Goal: Task Accomplishment & Management: Complete application form

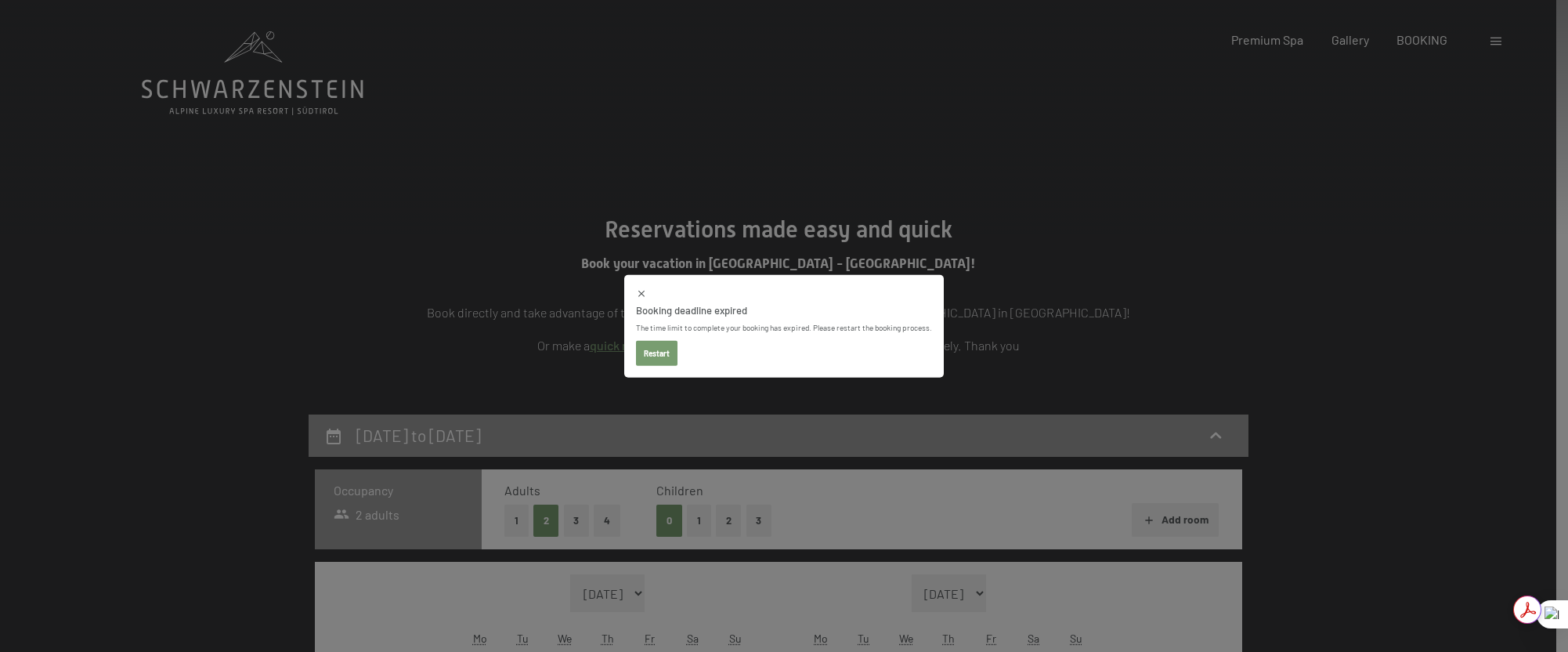
click at [658, 355] on button "Restart" at bounding box center [656, 352] width 41 height 25
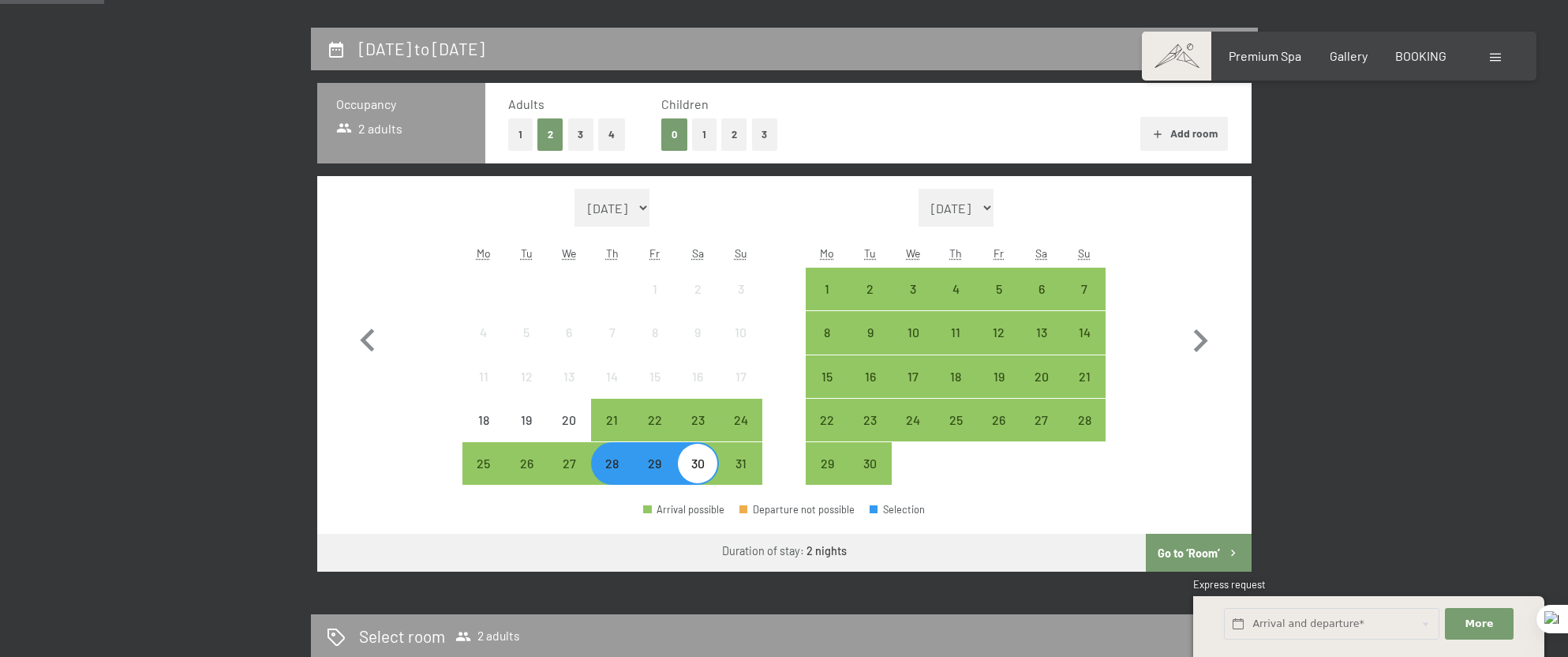
scroll to position [394, 0]
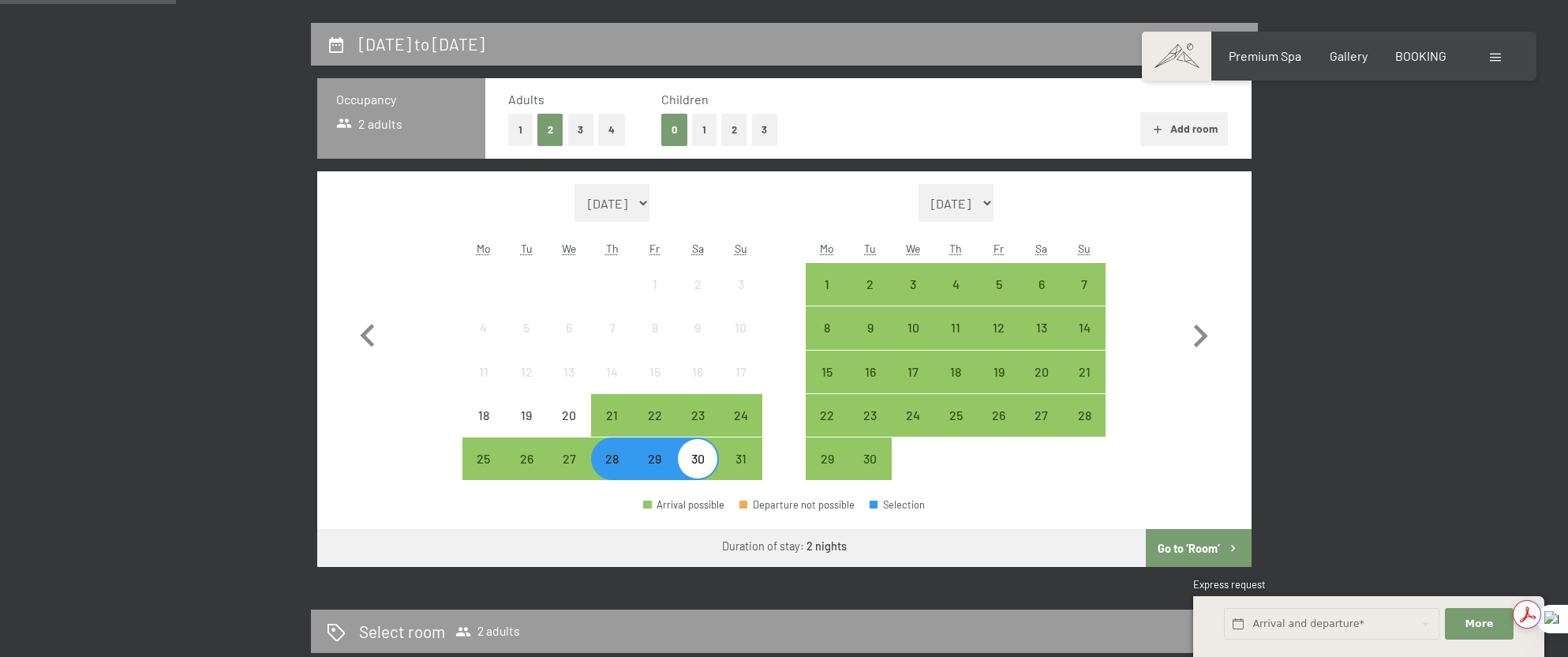
click at [1180, 549] on button "Go to ‘Room’" at bounding box center [1198, 548] width 105 height 38
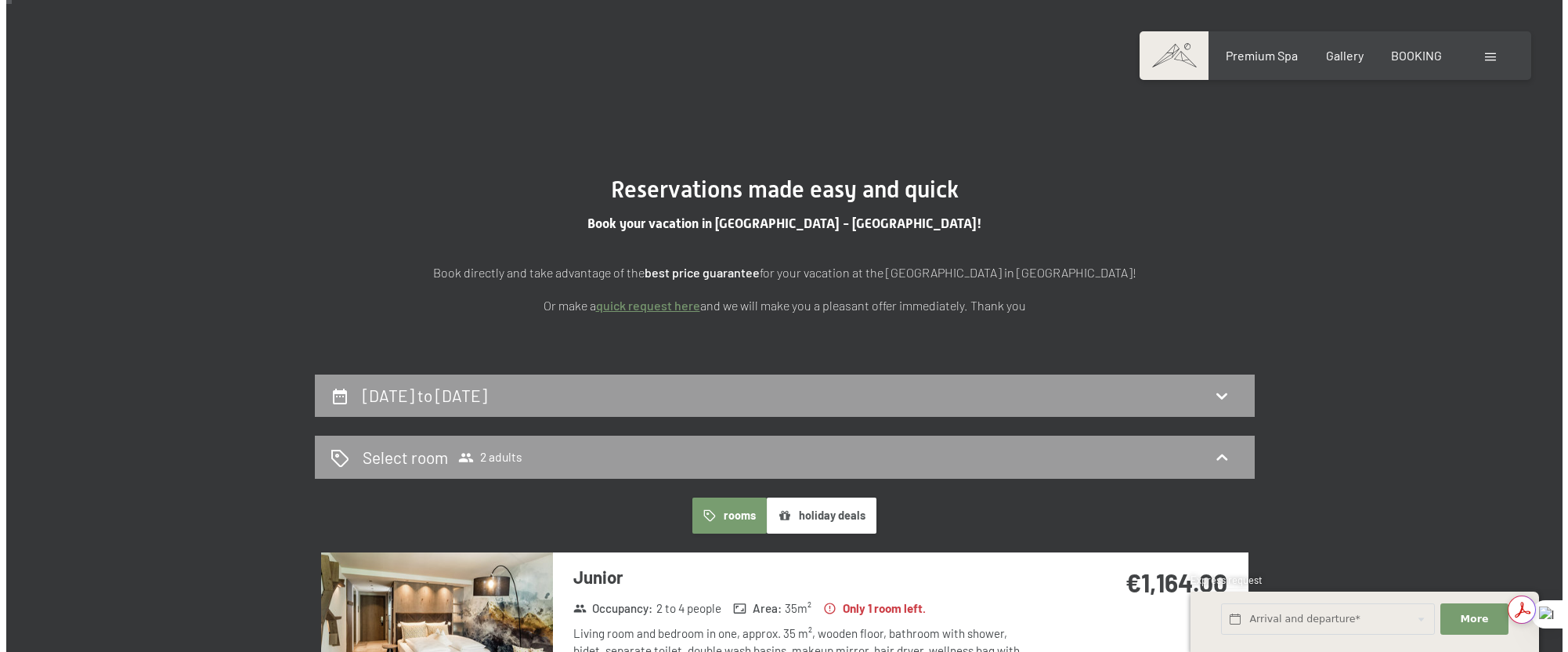
scroll to position [0, 0]
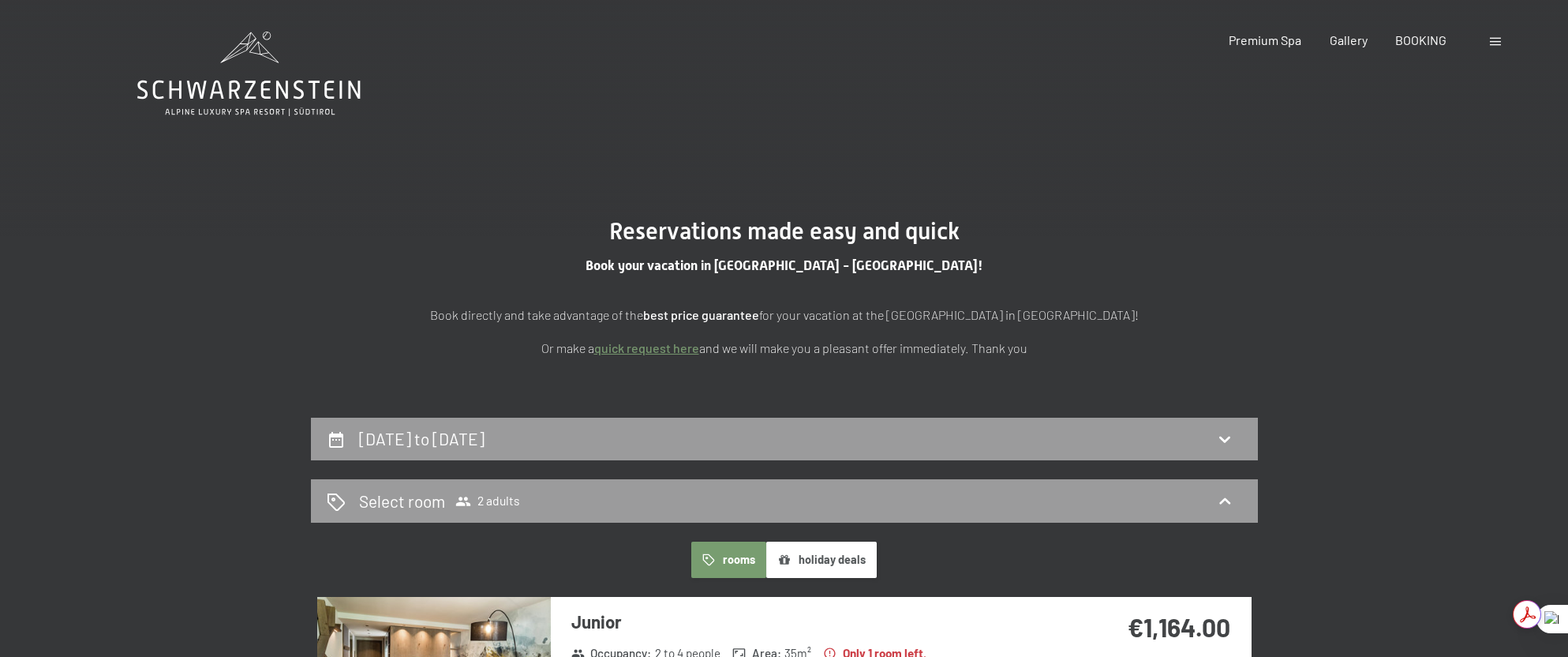
click at [1498, 38] on span at bounding box center [1496, 42] width 11 height 8
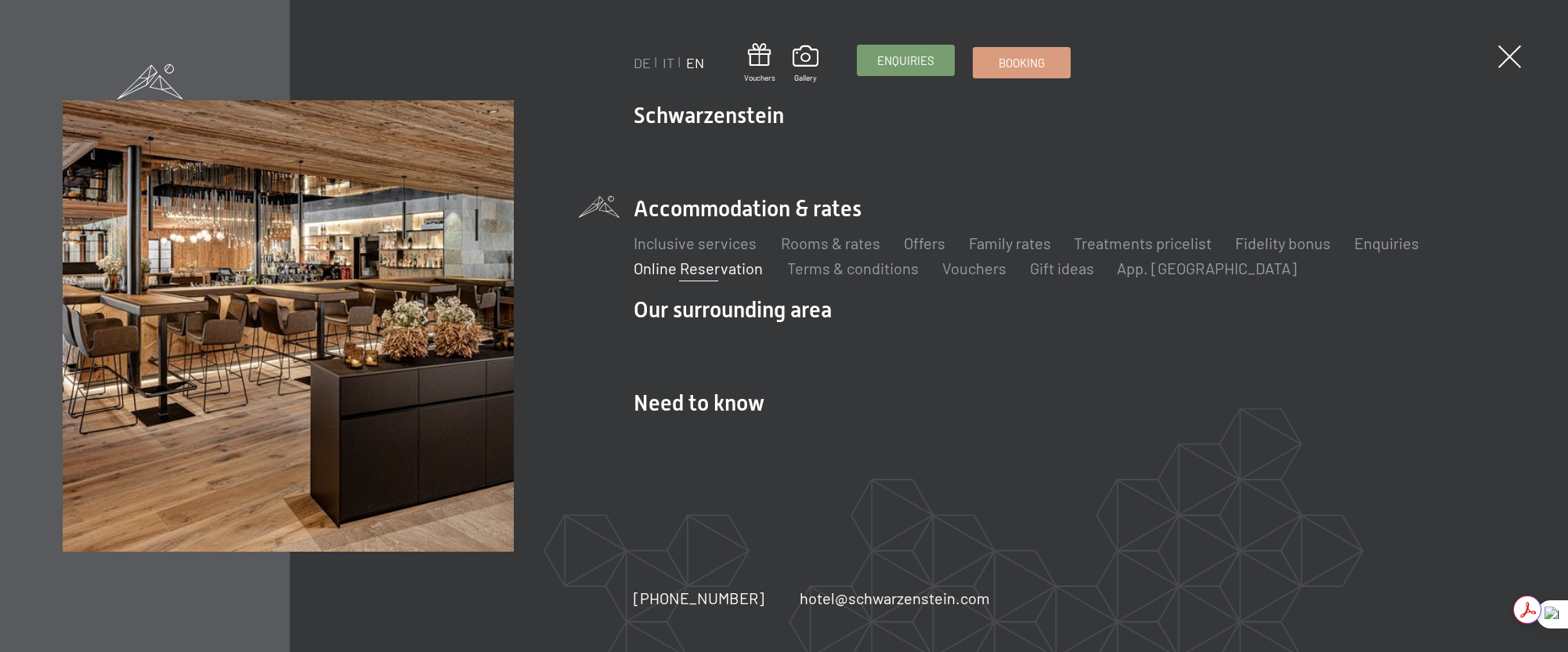
click at [915, 59] on span "Enquiries" at bounding box center [906, 61] width 57 height 17
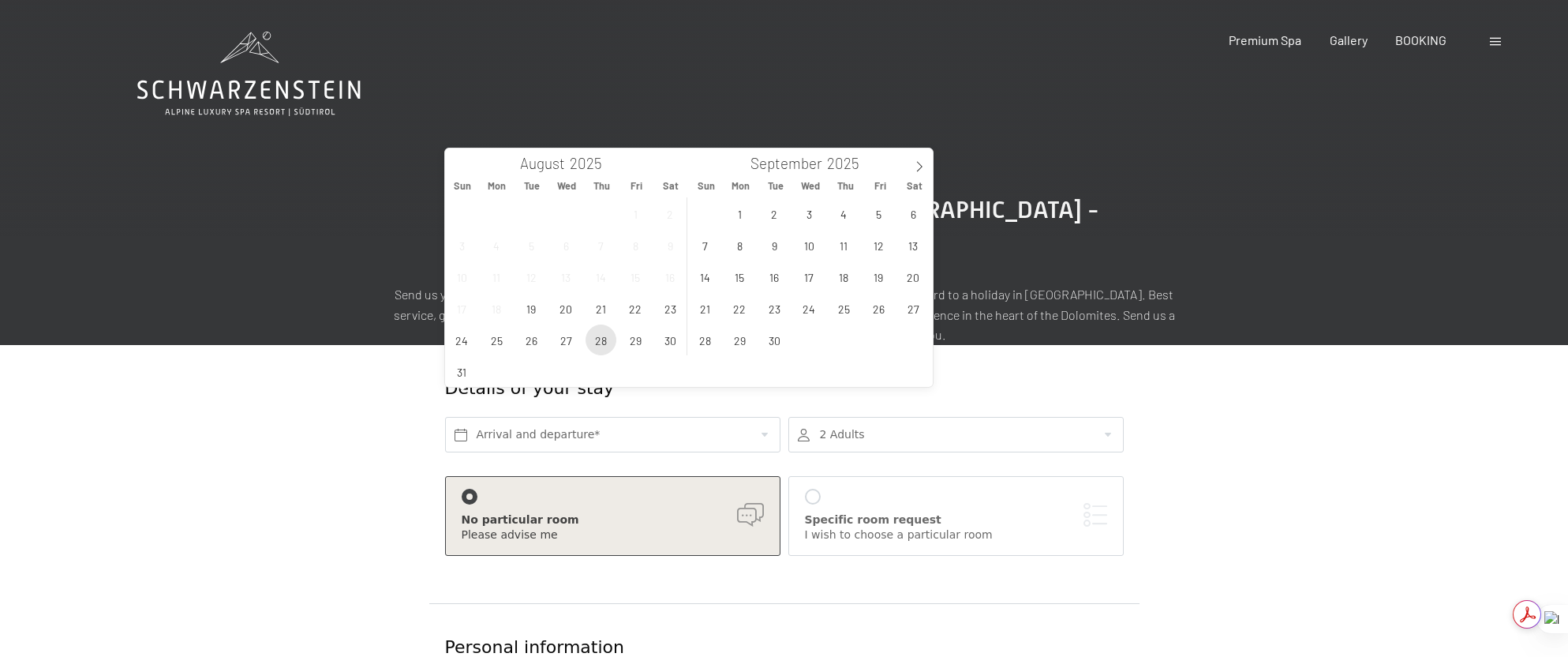
click at [590, 340] on span "28" at bounding box center [600, 340] width 31 height 31
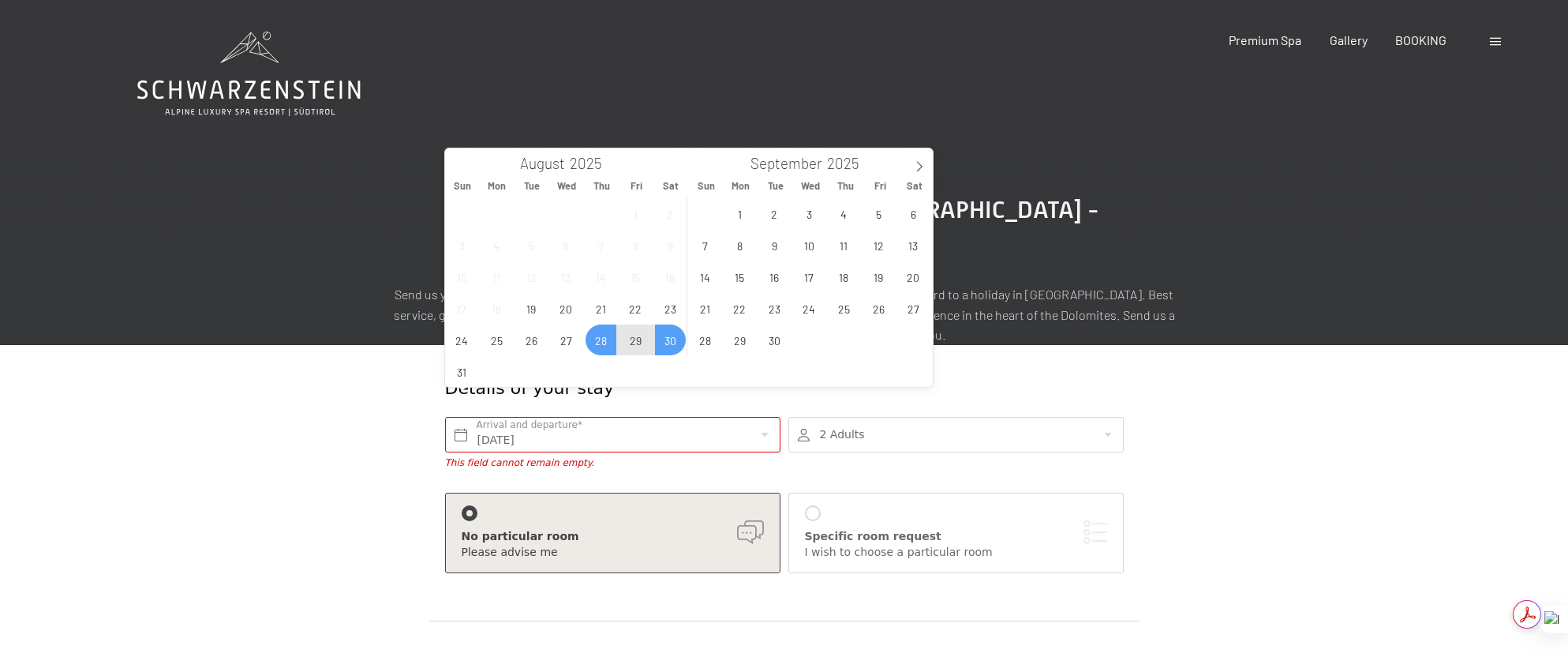
click at [672, 343] on span "30" at bounding box center [670, 340] width 31 height 31
type input "Thu. 28/08/2025 - Sat. 30/08/2025"
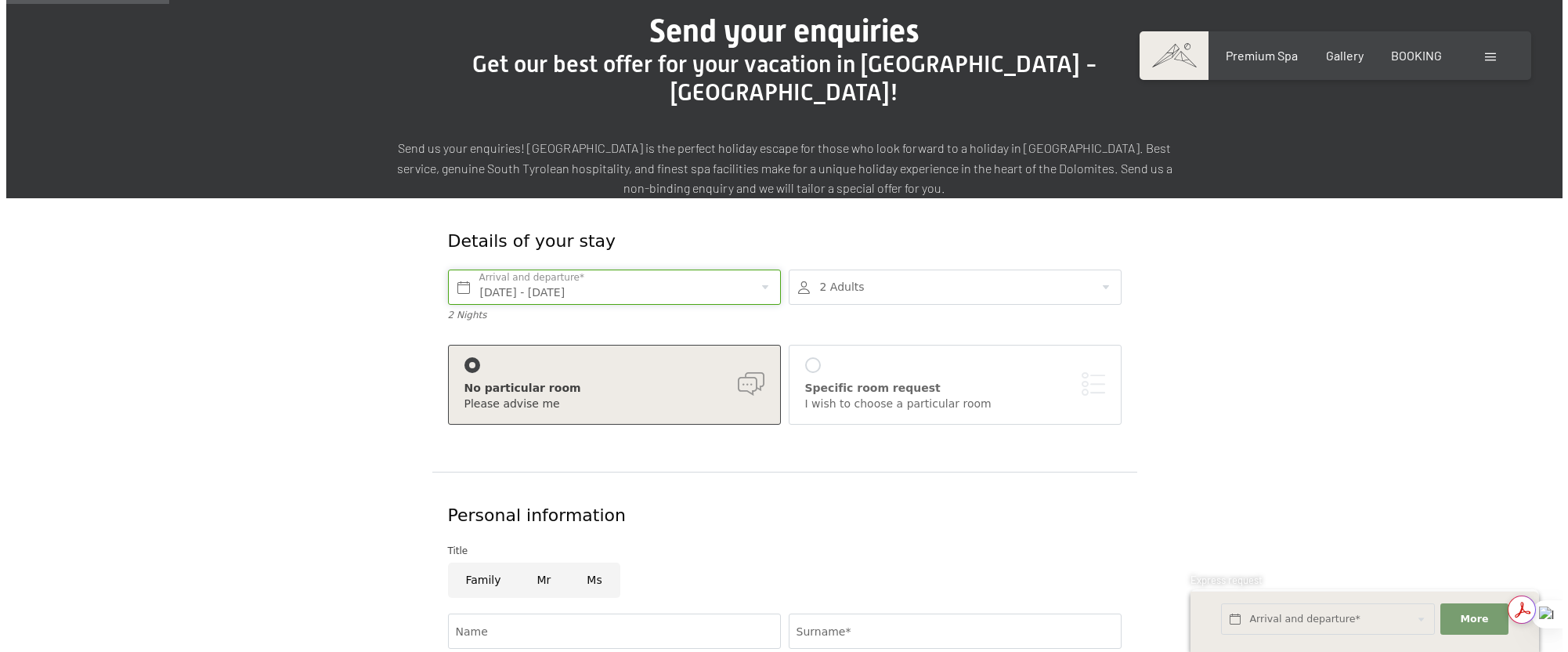
scroll to position [157, 0]
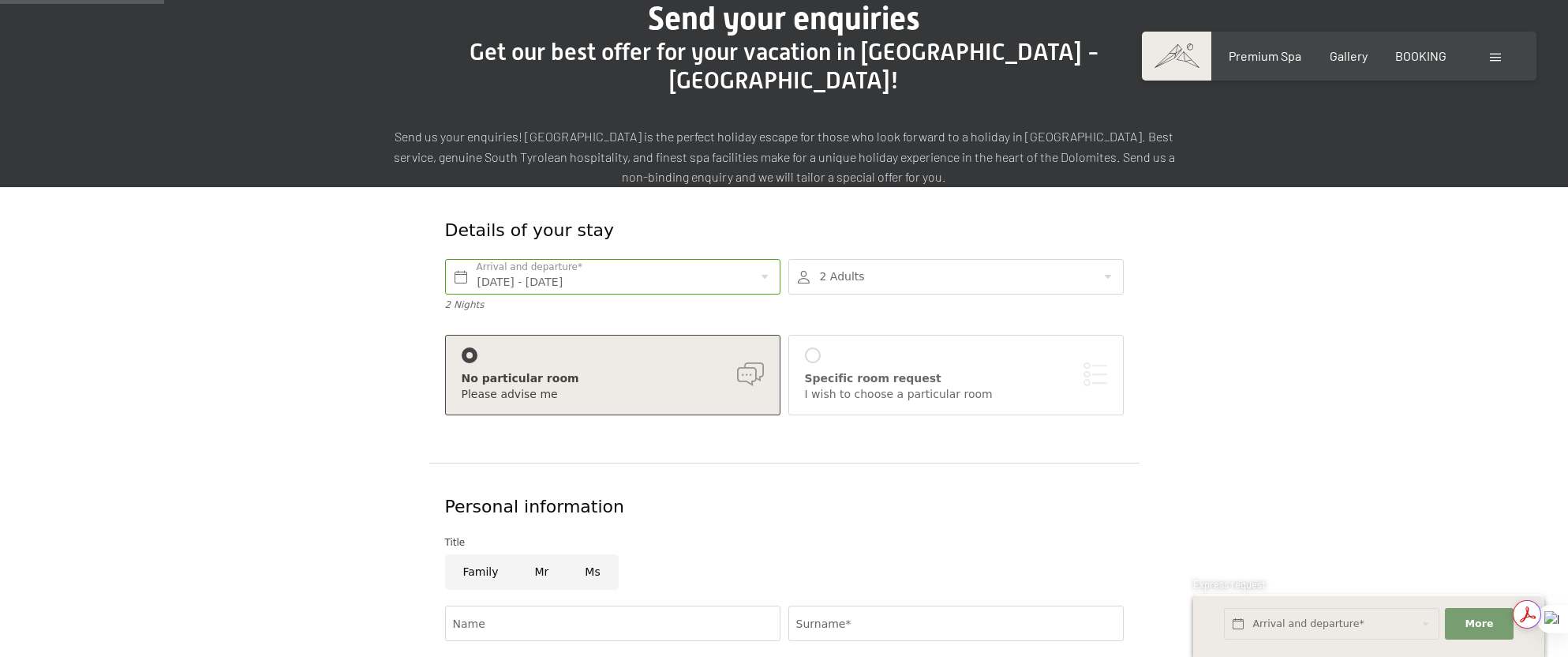
click at [816, 347] on div at bounding box center [813, 354] width 16 height 16
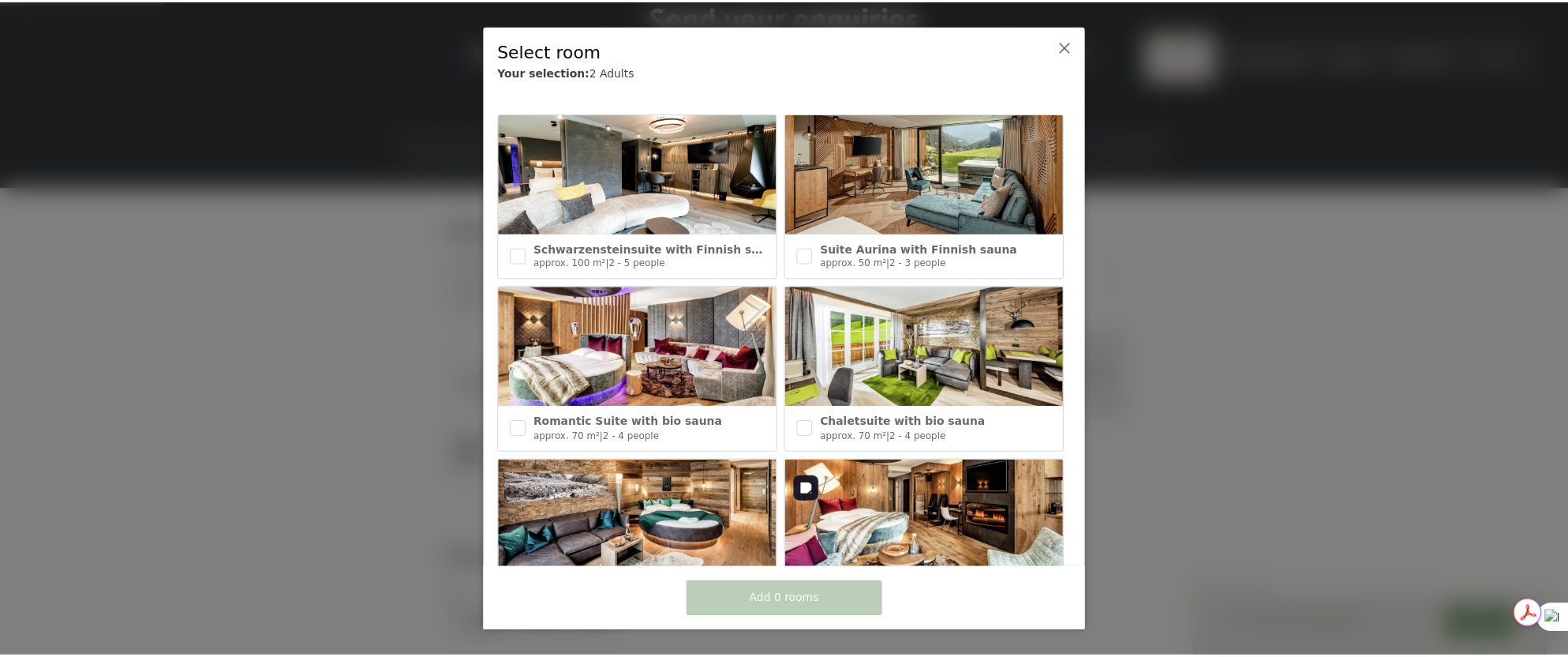
scroll to position [0, 0]
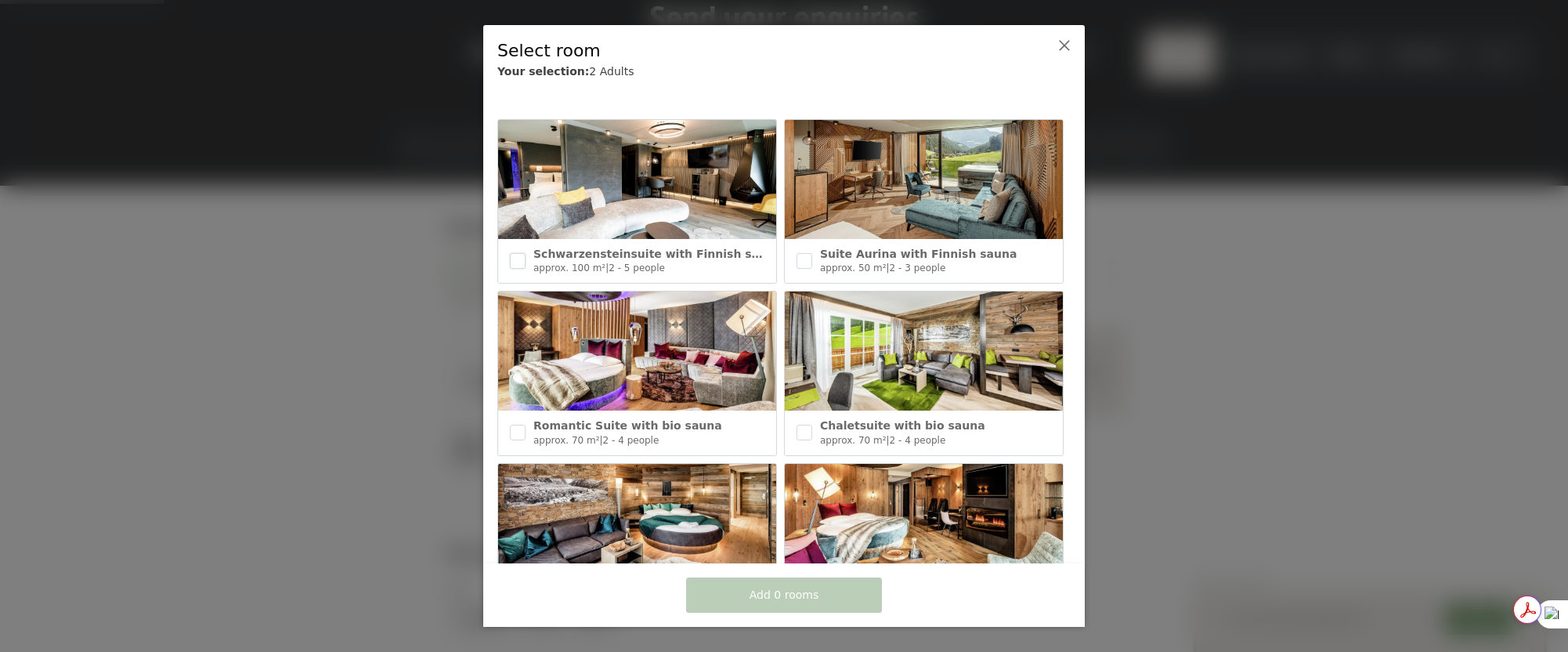
click at [521, 259] on input "checkbox" at bounding box center [517, 261] width 16 height 16
checkbox input "true"
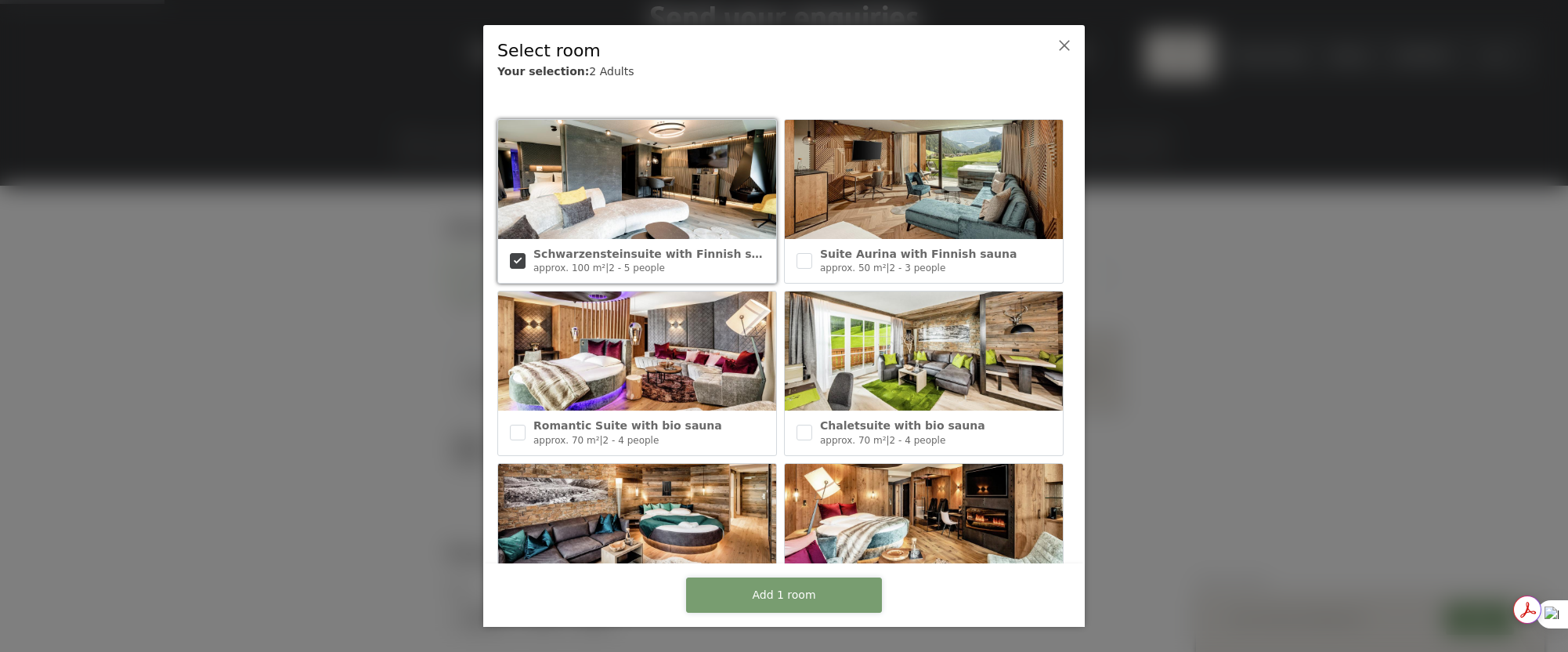
click at [779, 597] on span "Add 1 room" at bounding box center [784, 595] width 64 height 16
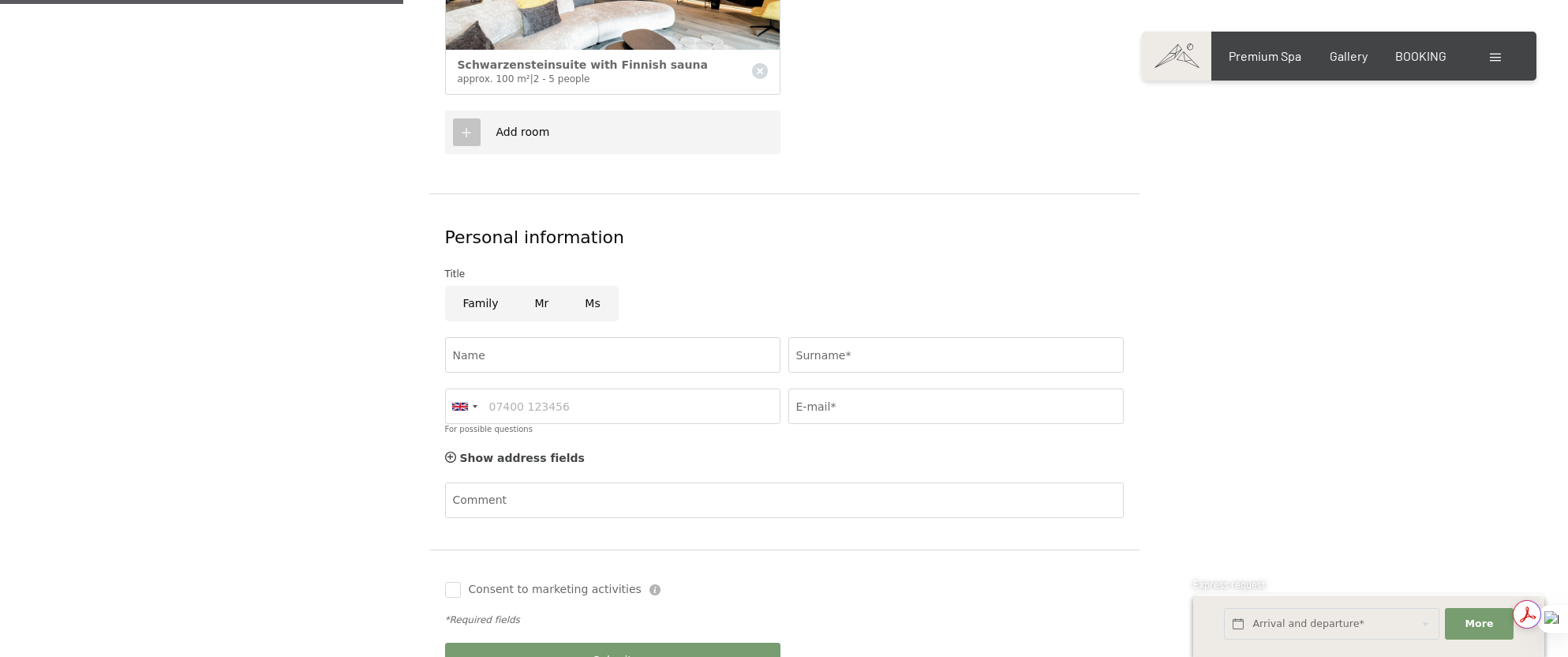
scroll to position [711, 0]
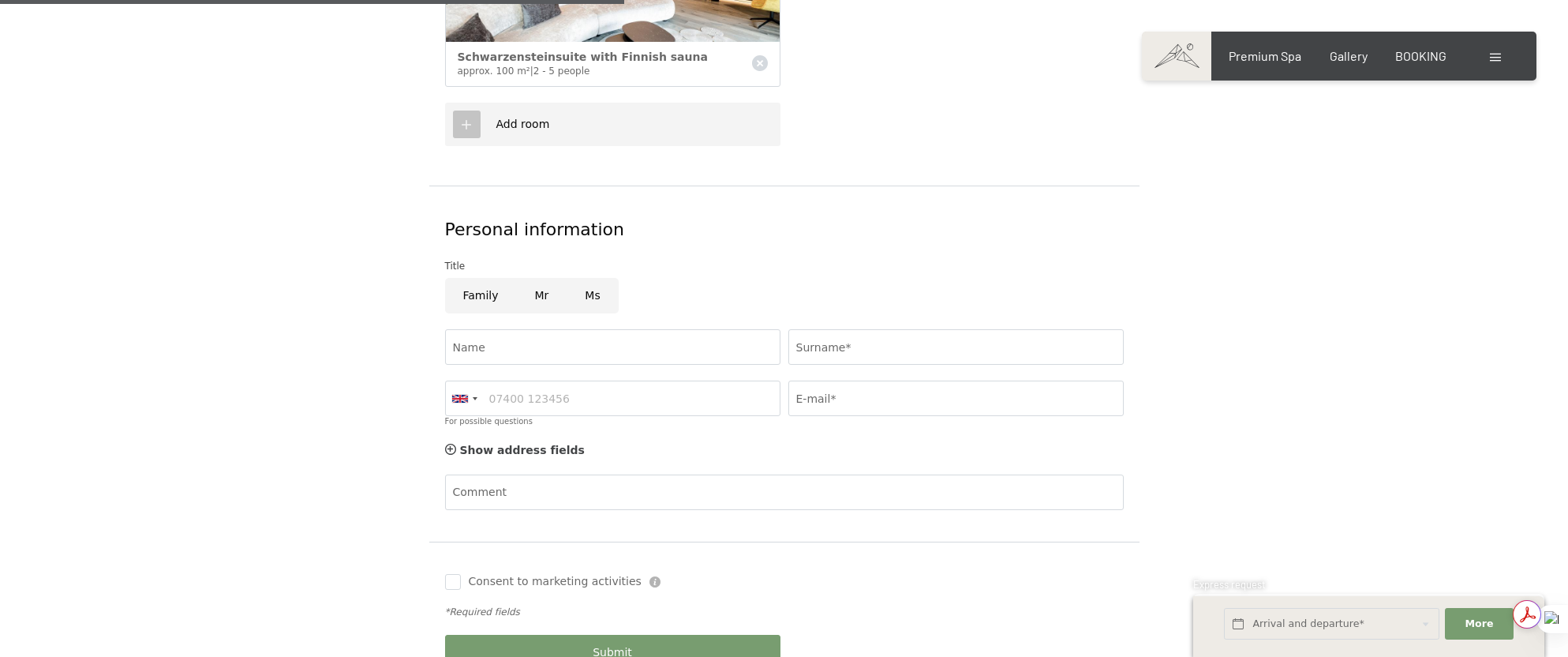
click at [552, 277] on input "Mr" at bounding box center [542, 295] width 50 height 35
radio input "true"
click at [576, 329] on input "Name" at bounding box center [613, 347] width 336 height 35
click at [1318, 338] on form "Details of your stay Thu. 28/08/2025 - Sat. 30/08/2025 Arrival and departure* 2…" at bounding box center [784, 168] width 1077 height 1067
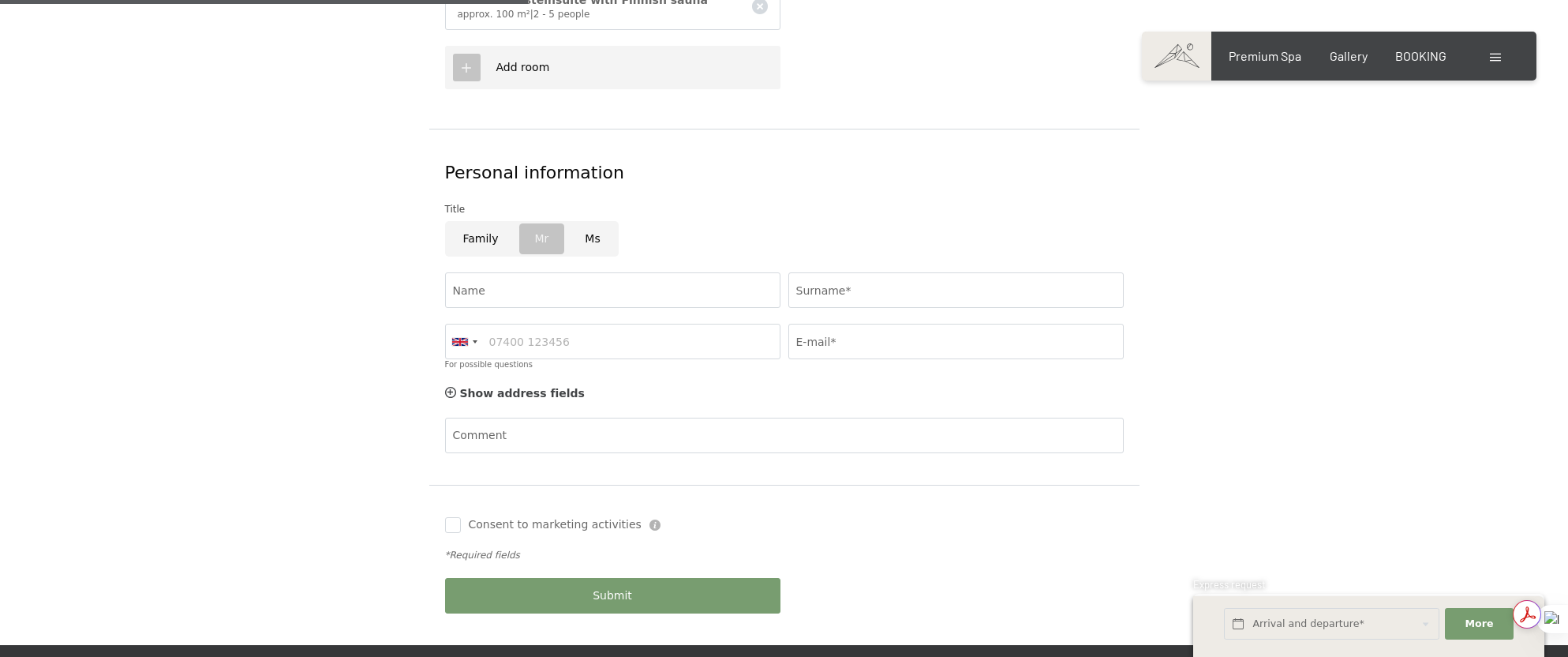
scroll to position [790, 0]
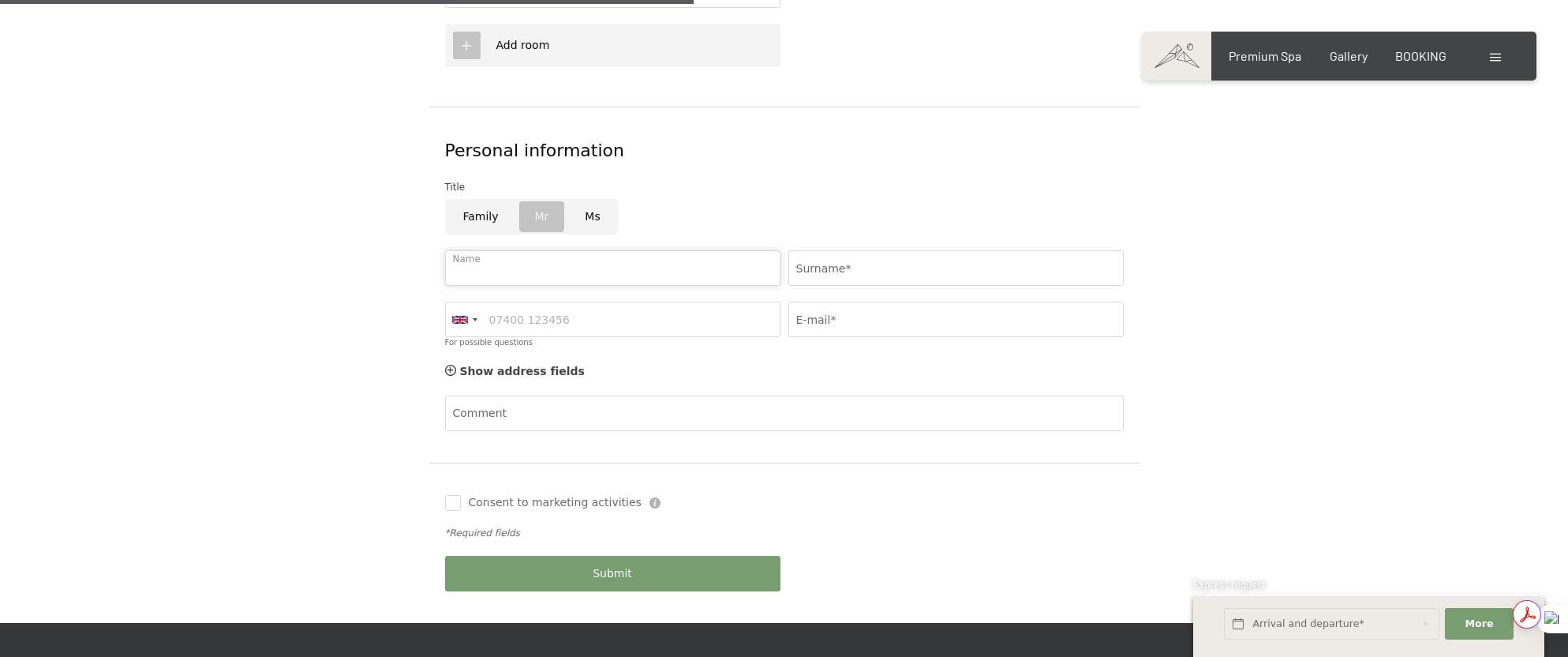
click at [496, 251] on input "Name" at bounding box center [613, 268] width 336 height 35
type input "Moses"
type input "Berger"
type input "9173016211"
type input "moses@portmantos.com"
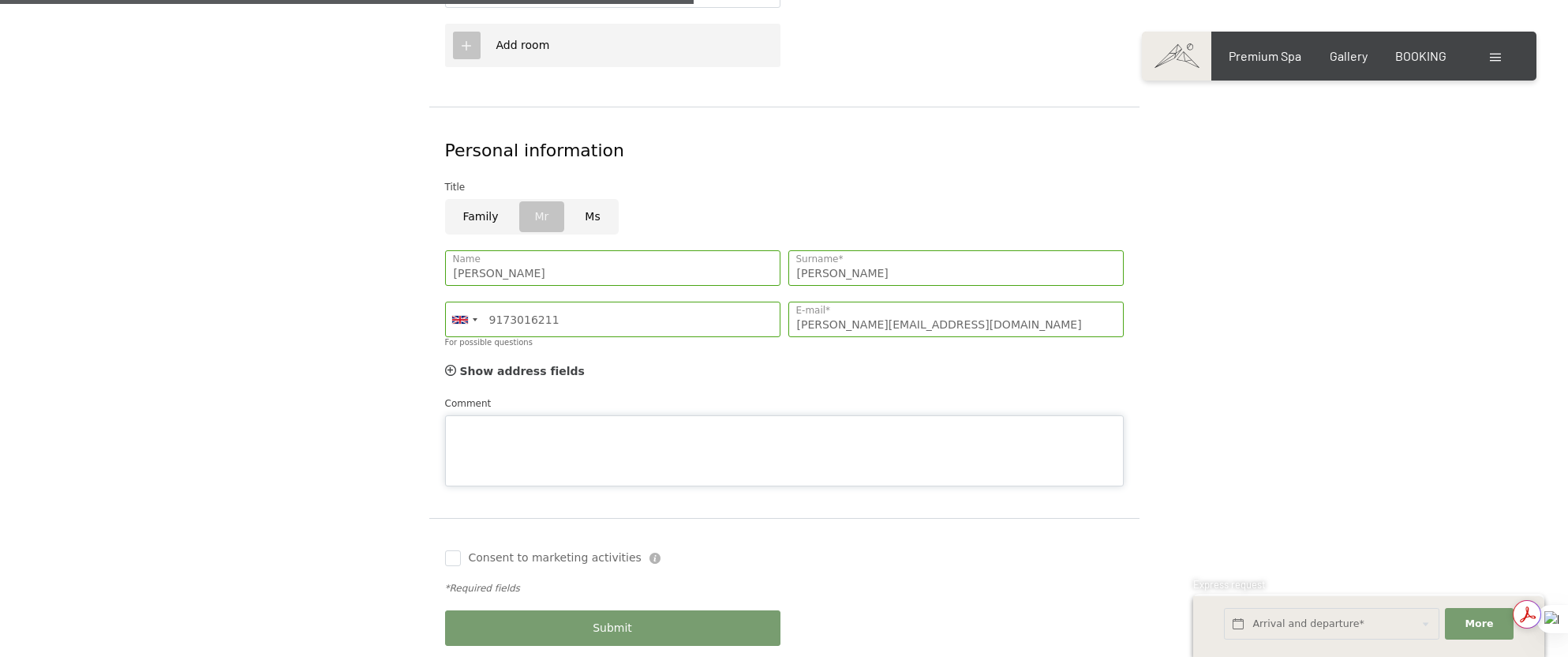
click at [552, 395] on div "Comment" at bounding box center [785, 441] width 679 height 91
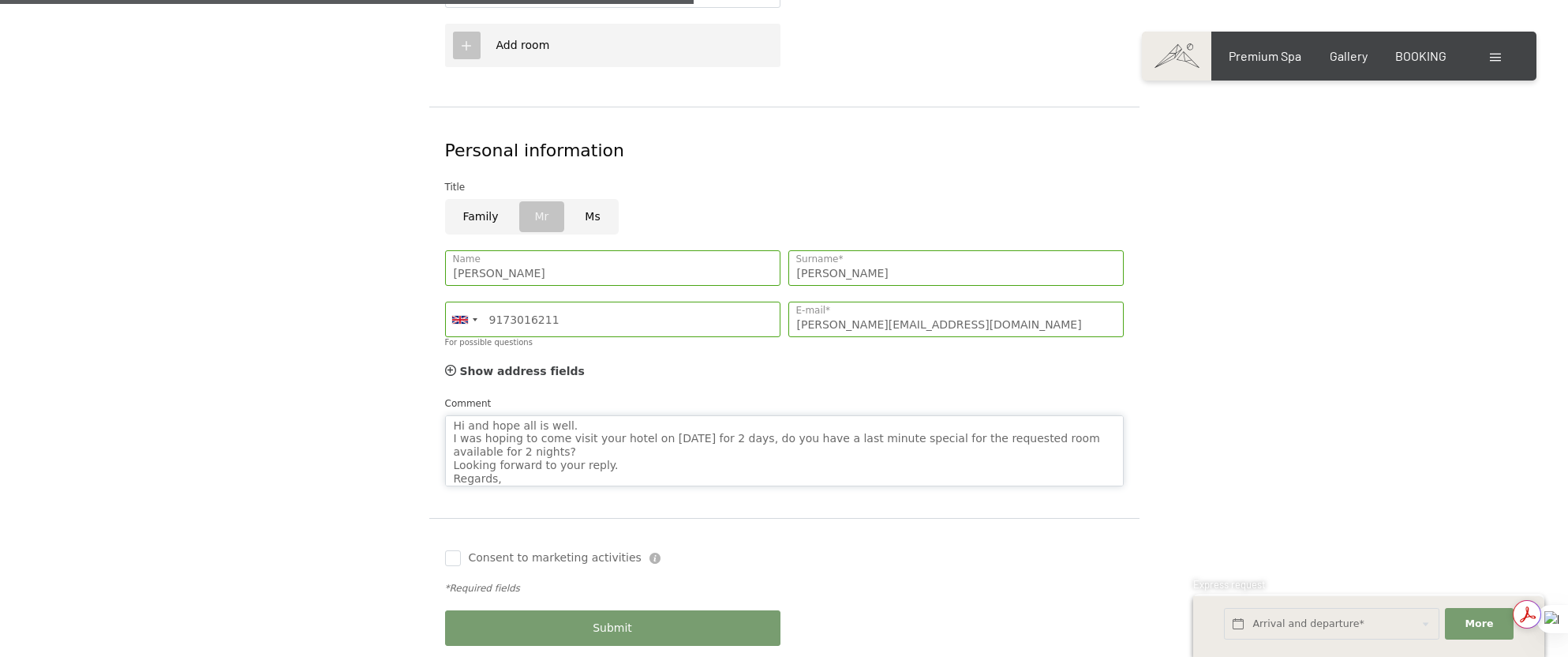
scroll to position [14, 0]
click at [496, 415] on textarea "Hi and hope all is well. I was hoping to come visit your hotel on August 28th f…" at bounding box center [785, 450] width 679 height 71
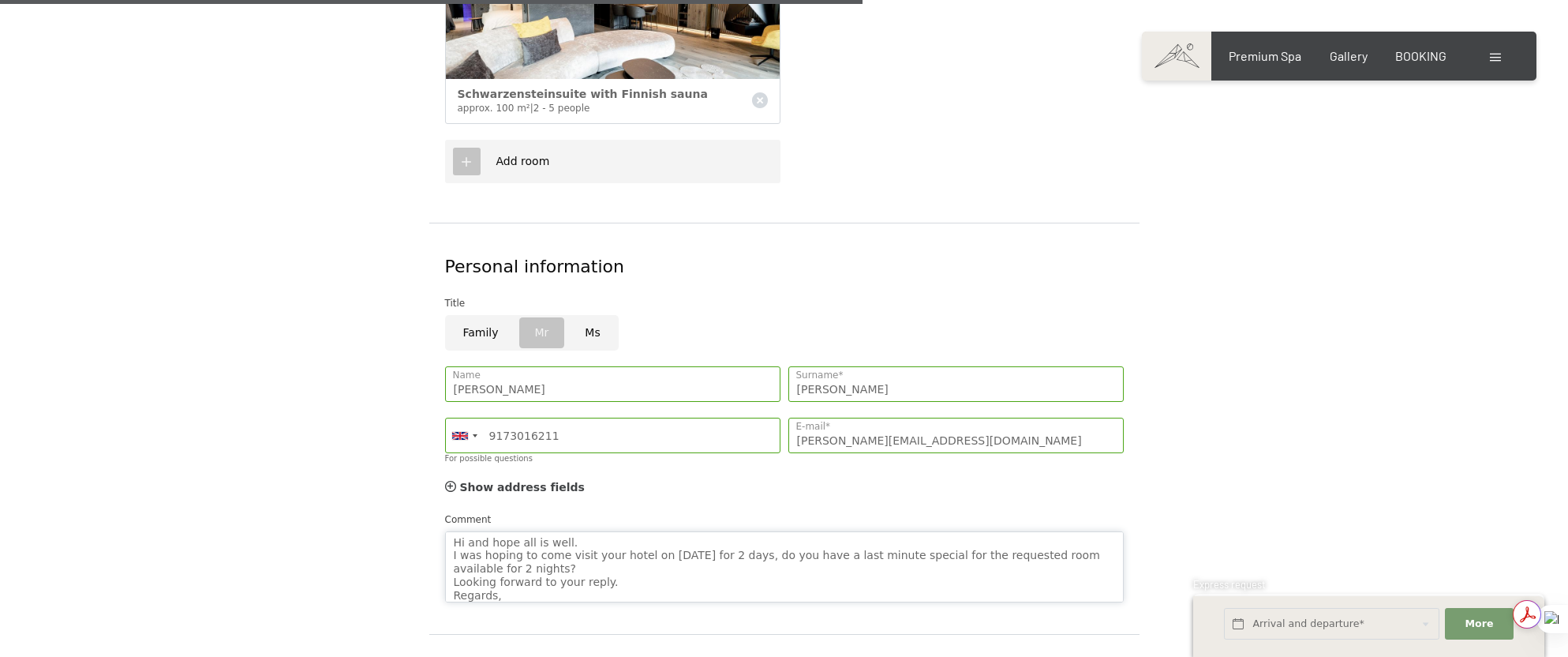
scroll to position [1026, 0]
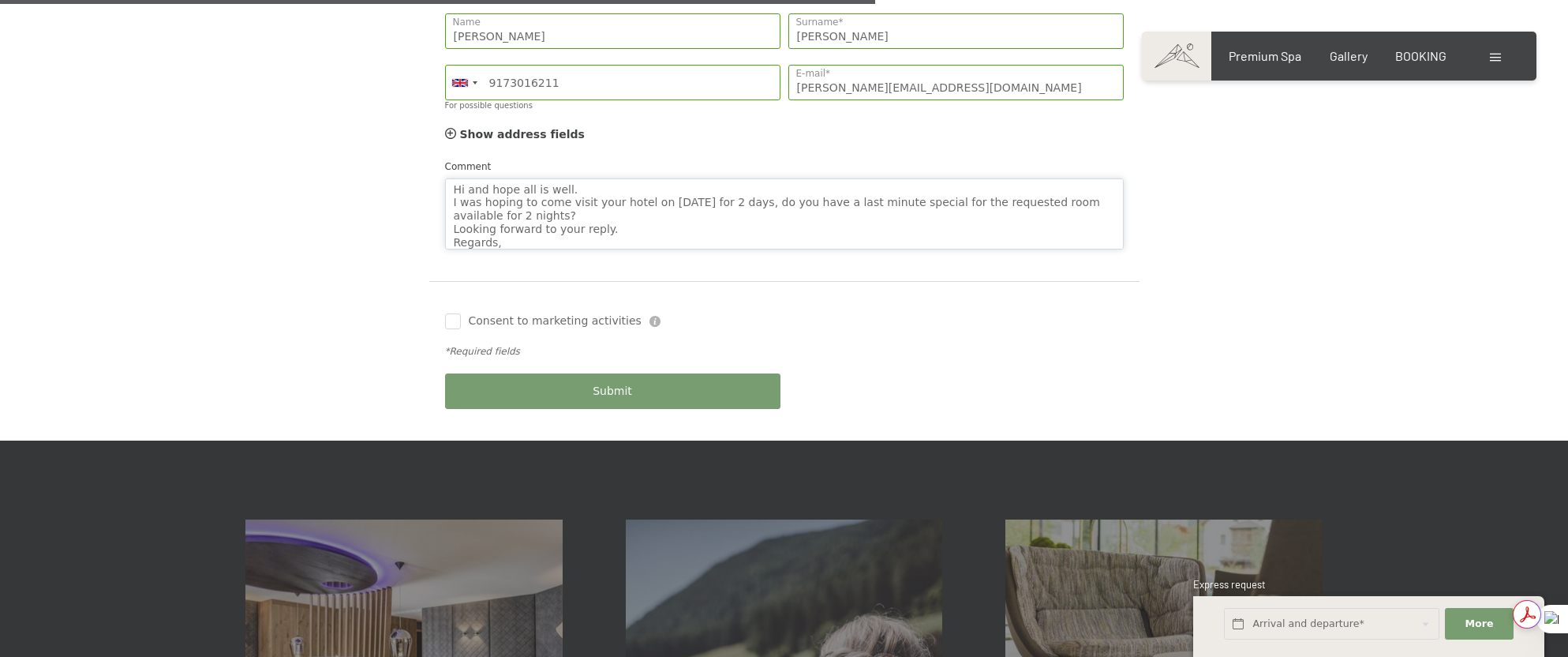
type textarea "Hi and hope all is well. I was hoping to come visit your hotel on August 28th f…"
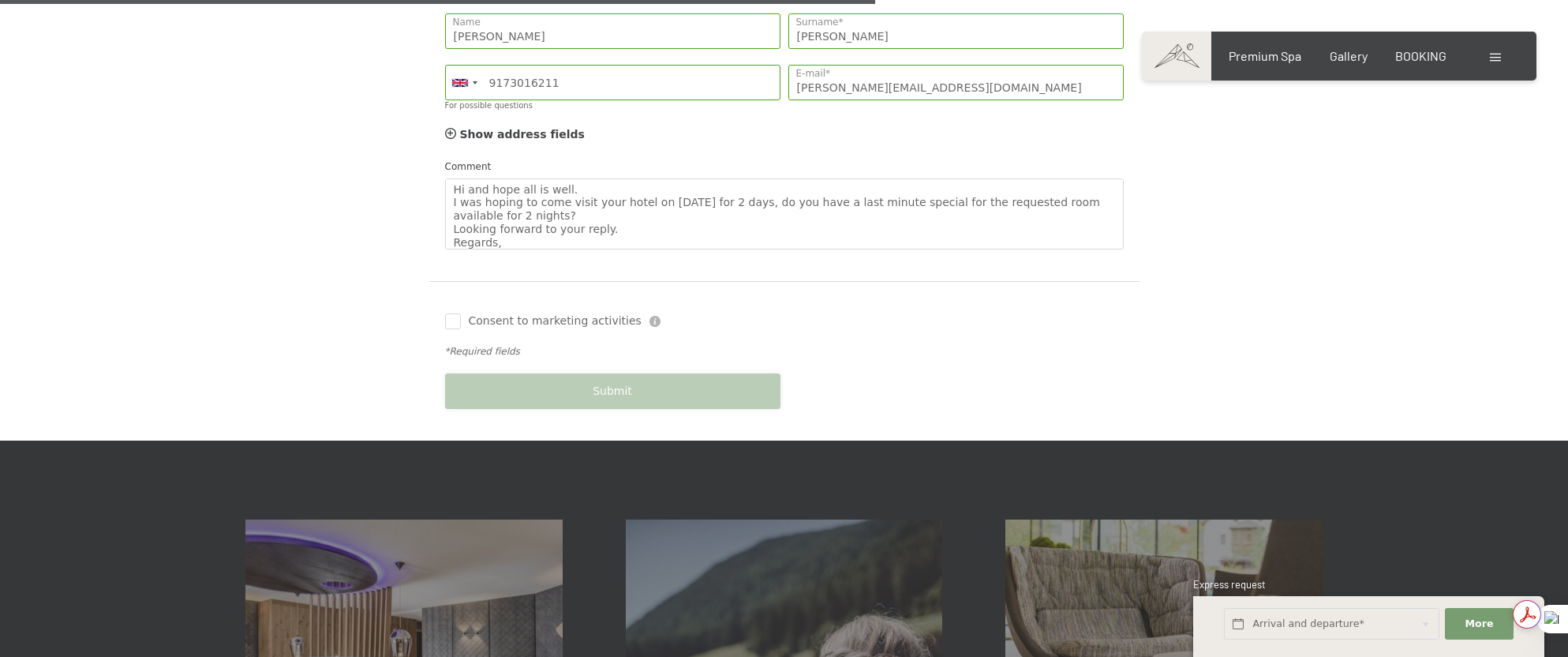
click at [588, 373] on button "Submit" at bounding box center [613, 391] width 336 height 35
